Goal: Entertainment & Leisure: Consume media (video, audio)

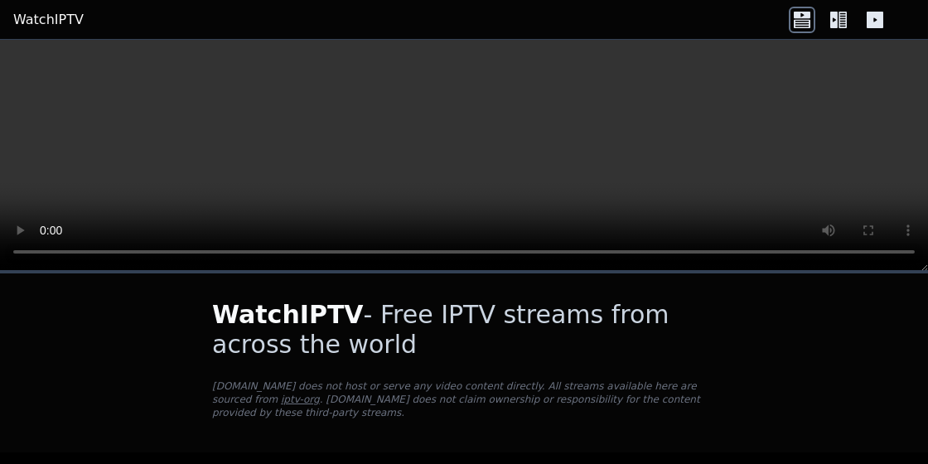
click at [866, 27] on icon at bounding box center [874, 20] width 17 height 17
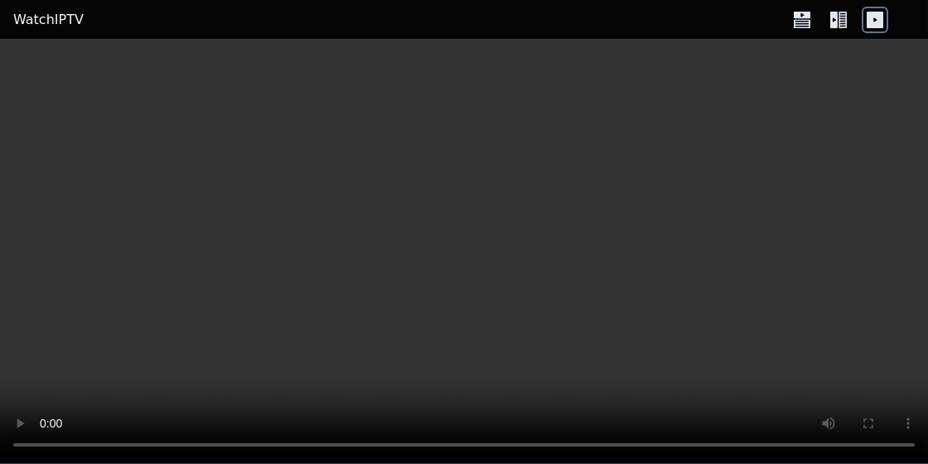
click at [841, 17] on icon at bounding box center [842, 20] width 8 height 17
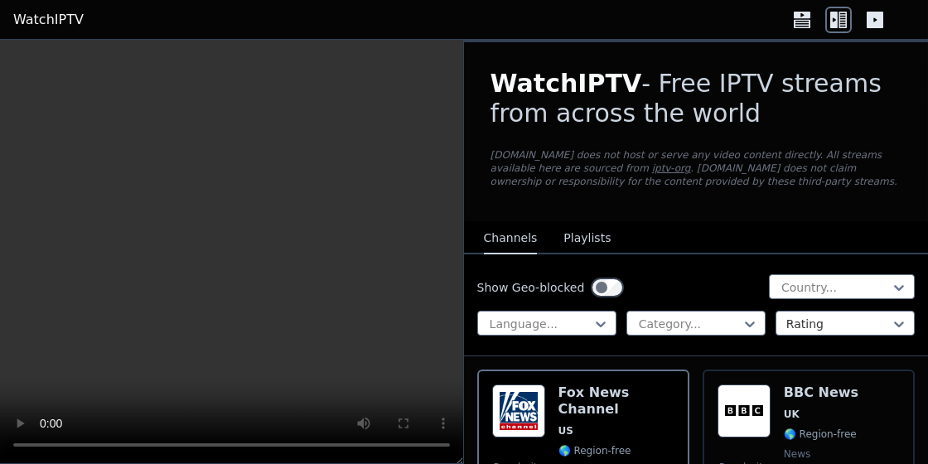
click at [803, 13] on icon at bounding box center [801, 15] width 17 height 7
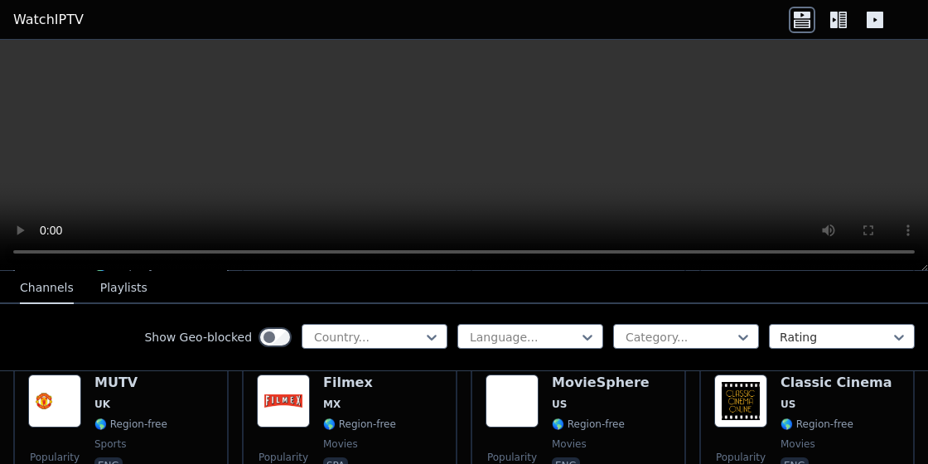
scroll to position [362, 0]
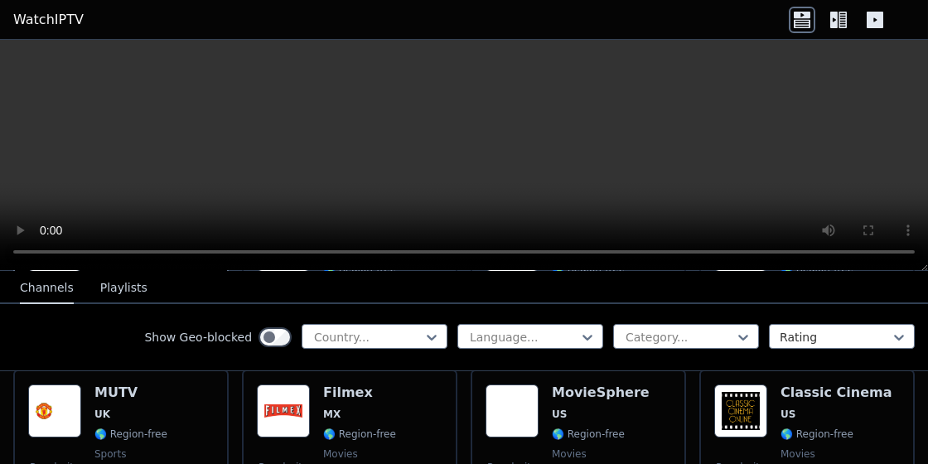
click at [835, 407] on span "US" at bounding box center [836, 413] width 112 height 13
click at [619, 410] on div "MovieSphere US 🌎 Region-free movies eng" at bounding box center [601, 443] width 98 height 119
click at [0, 342] on div "Show Geo-blocked Country... Language... Category... Rating" at bounding box center [464, 337] width 928 height 67
click at [0, 334] on div "Show Geo-blocked Country... Language... Category... Rating" at bounding box center [464, 337] width 928 height 67
click at [100, 297] on button "Playlists" at bounding box center [123, 287] width 47 height 31
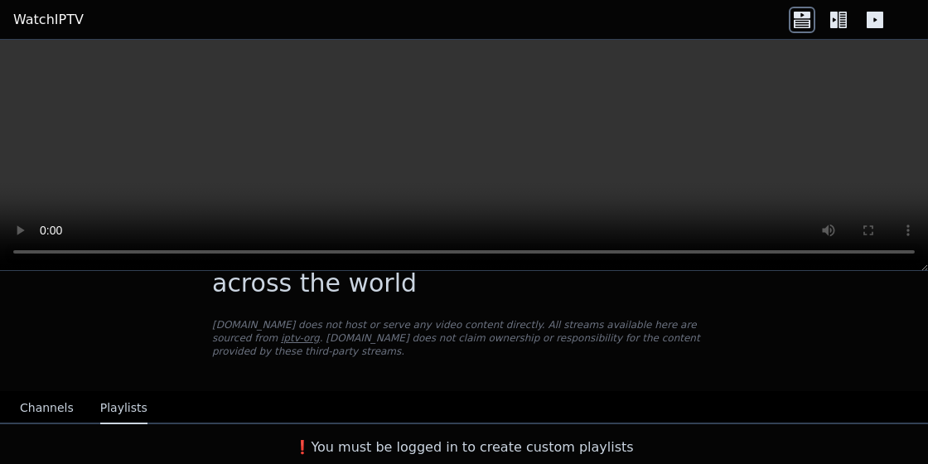
scroll to position [47, 0]
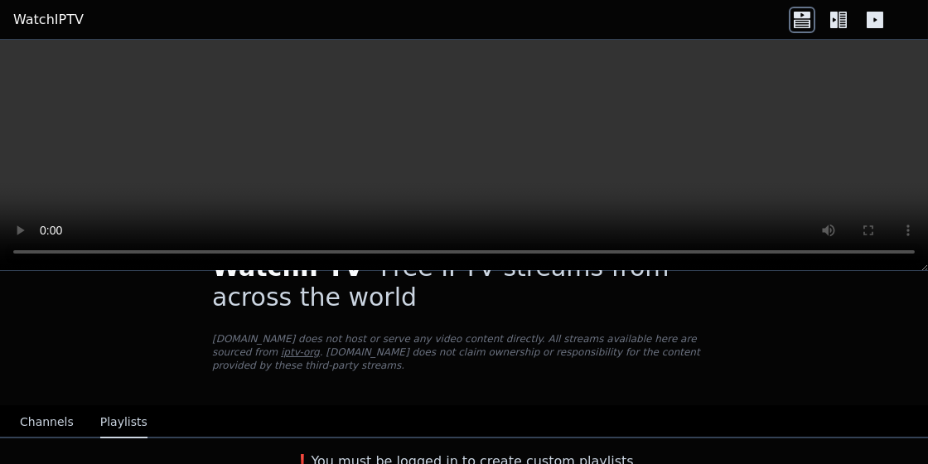
click at [12, 440] on div "❗️You must be logged in to create custom playlists" at bounding box center [464, 458] width 928 height 40
click at [57, 407] on button "Channels" at bounding box center [47, 422] width 54 height 31
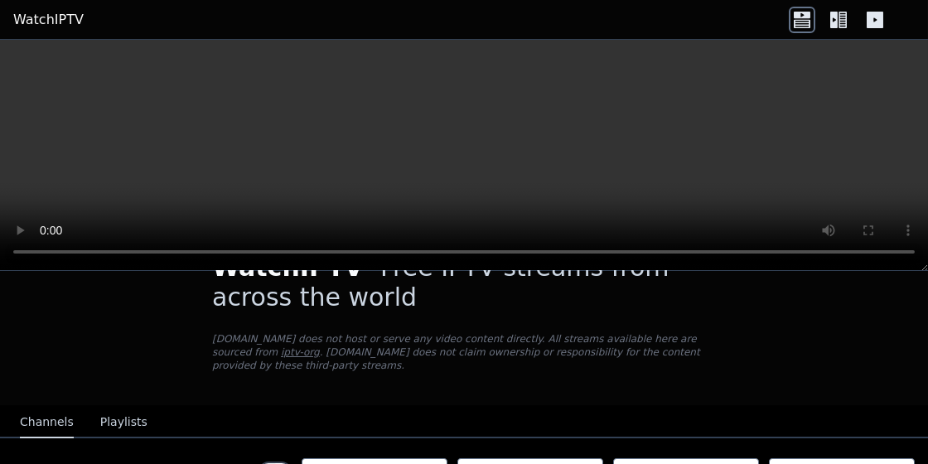
click at [12, 455] on div "Show Geo-blocked Country... Language... Category... Rating" at bounding box center [464, 471] width 928 height 67
click at [846, 27] on icon at bounding box center [842, 20] width 8 height 17
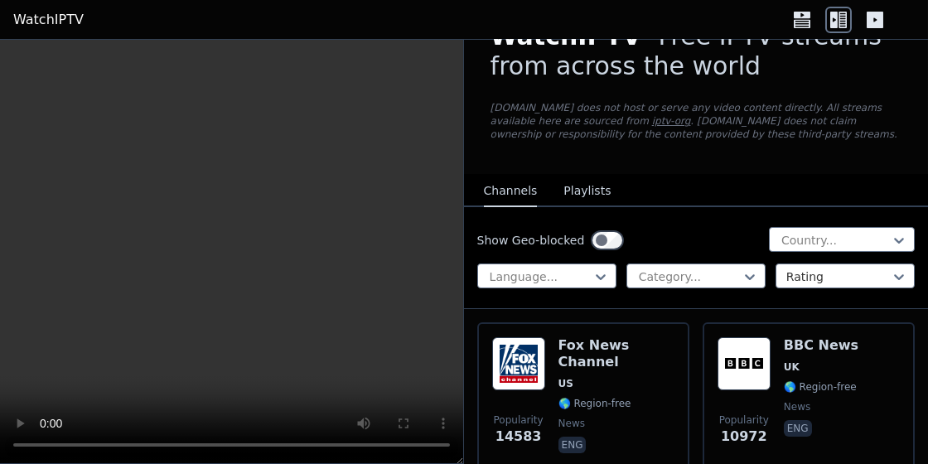
click at [36, 12] on link "WatchIPTV" at bounding box center [48, 20] width 70 height 20
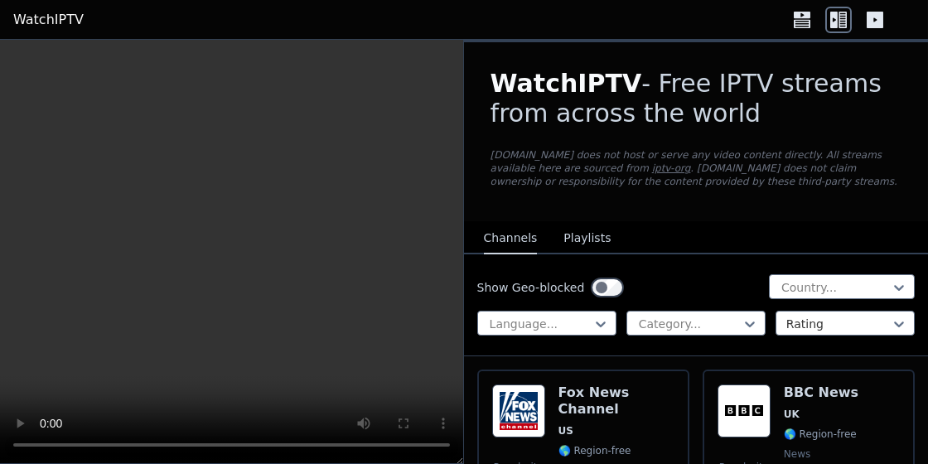
click at [807, 19] on icon at bounding box center [801, 23] width 17 height 8
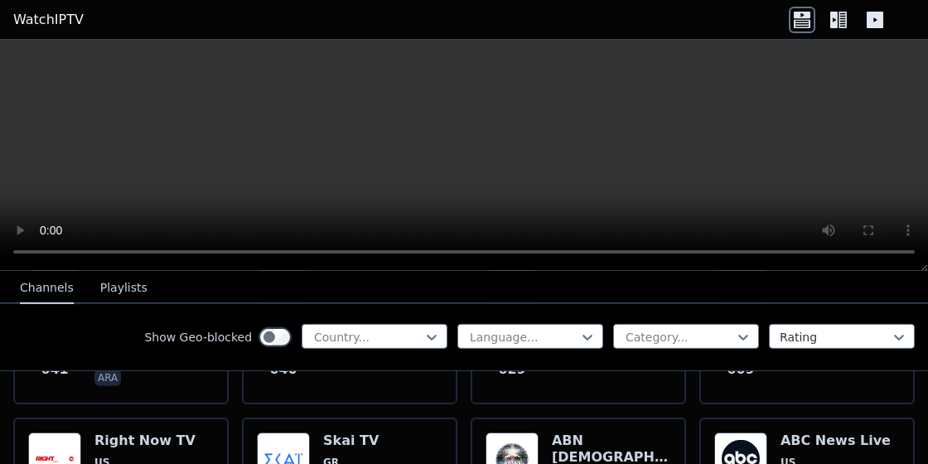
scroll to position [5116, 0]
